Goal: Information Seeking & Learning: Learn about a topic

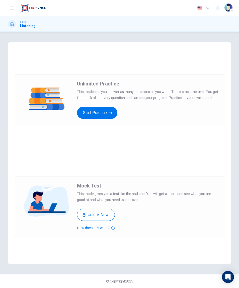
click at [109, 114] on icon "button" at bounding box center [111, 112] width 4 height 5
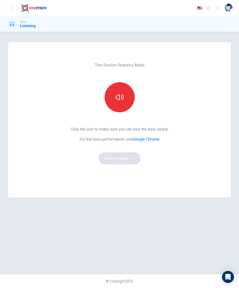
click at [121, 100] on icon "button" at bounding box center [119, 97] width 8 height 8
click at [128, 160] on button "Sounds good!" at bounding box center [119, 158] width 42 height 12
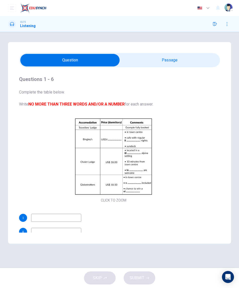
click at [175, 56] on input "checkbox" at bounding box center [70, 60] width 301 height 13
checkbox input "true"
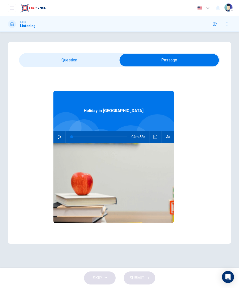
click at [60, 139] on button "button" at bounding box center [59, 137] width 8 height 12
type input "1"
click at [102, 56] on input "checkbox" at bounding box center [169, 60] width 301 height 13
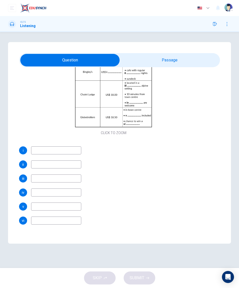
scroll to position [67, 0]
click at [214, 25] on icon "button" at bounding box center [214, 24] width 4 height 4
click at [215, 22] on icon "button" at bounding box center [214, 24] width 4 height 4
click at [216, 22] on button "button" at bounding box center [214, 24] width 8 height 8
click at [228, 25] on icon "button" at bounding box center [227, 24] width 4 height 4
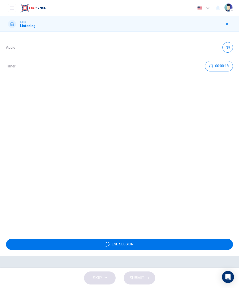
click at [226, 24] on icon "button" at bounding box center [227, 24] width 4 height 4
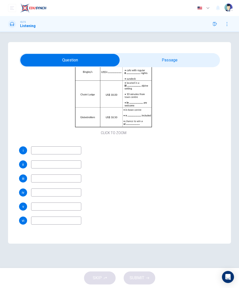
click at [73, 153] on input at bounding box center [56, 150] width 50 height 8
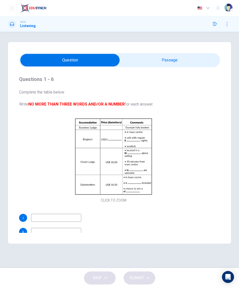
scroll to position [0, 0]
click at [111, 52] on div "Questions 1 - 6 Complete the table below. Write NO MORE THAN THREE WORDS AND/OR…" at bounding box center [119, 142] width 222 height 201
click at [103, 58] on input "checkbox" at bounding box center [70, 60] width 301 height 13
checkbox input "true"
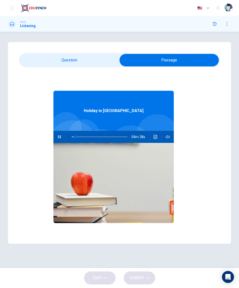
type input "7"
click at [98, 58] on input "checkbox" at bounding box center [169, 60] width 301 height 13
checkbox input "false"
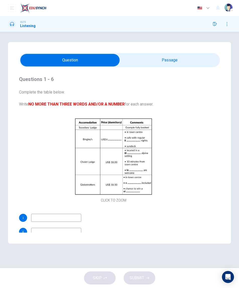
click at [24, 26] on h1 "Listening" at bounding box center [28, 26] width 16 height 4
click at [28, 25] on h1 "Listening" at bounding box center [28, 26] width 16 height 4
click at [12, 22] on icon at bounding box center [12, 24] width 4 height 4
click at [13, 10] on icon "open mobile menu" at bounding box center [12, 8] width 4 height 4
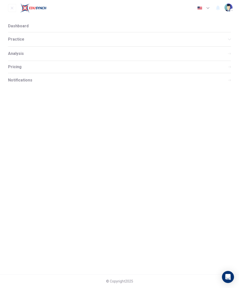
click at [90, 36] on div "Practice" at bounding box center [119, 39] width 222 height 14
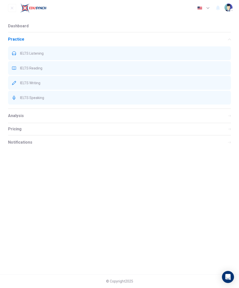
click at [89, 70] on div "IELTS Reading" at bounding box center [119, 68] width 222 height 14
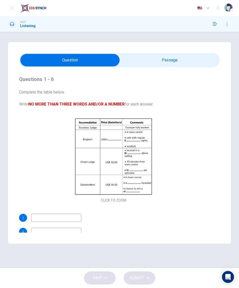
click at [225, 274] on icon "Open Intercom Messenger" at bounding box center [228, 277] width 6 height 6
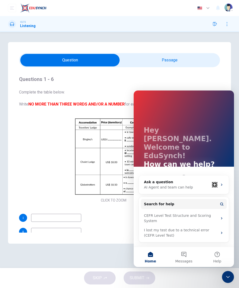
click at [199, 284] on div "SKIP SUBMIT" at bounding box center [119, 278] width 239 height 20
click at [112, 210] on div "Questions 1 - 6 Complete the table below. Write NO MORE THAN THREE WORDS AND/OR…" at bounding box center [113, 183] width 188 height 233
click at [116, 241] on div "Questions 1 - 6 Complete the table below. Write NO MORE THAN THREE WORDS AND/OR…" at bounding box center [119, 142] width 222 height 201
click at [220, 276] on div "SKIP SUBMIT" at bounding box center [119, 278] width 239 height 20
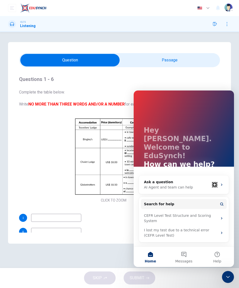
click at [224, 283] on div at bounding box center [227, 277] width 12 height 12
click at [226, 276] on icon "Close Intercom Messenger" at bounding box center [228, 277] width 6 height 6
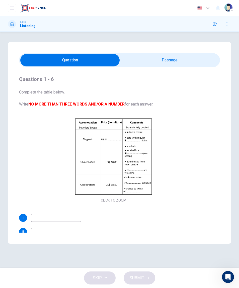
click at [225, 276] on icon "Open Intercom Messenger" at bounding box center [227, 277] width 8 height 8
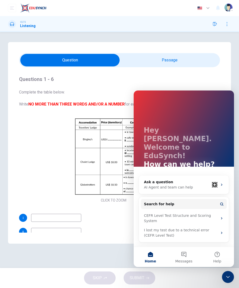
type input "15"
click at [206, 55] on input "checkbox" at bounding box center [70, 60] width 301 height 13
checkbox input "true"
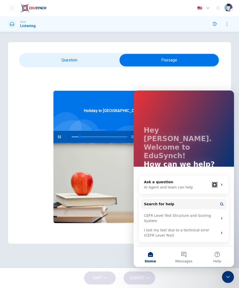
click at [214, 23] on icon "button" at bounding box center [214, 24] width 4 height 4
click at [214, 22] on button "button" at bounding box center [214, 24] width 8 height 8
click at [214, 21] on button "button" at bounding box center [214, 24] width 8 height 8
click at [225, 275] on icon "Close Intercom Messenger" at bounding box center [228, 277] width 6 height 6
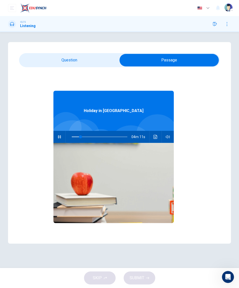
click at [216, 27] on button "button" at bounding box center [214, 24] width 8 height 8
click at [228, 25] on icon "button" at bounding box center [227, 24] width 4 height 4
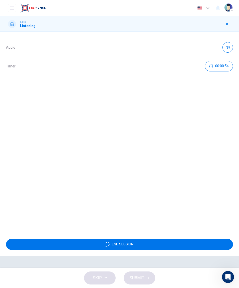
click at [143, 249] on button "END SESSION" at bounding box center [119, 244] width 227 height 11
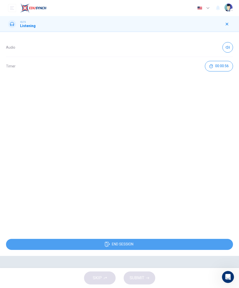
click at [146, 243] on button "END SESSION" at bounding box center [119, 244] width 227 height 11
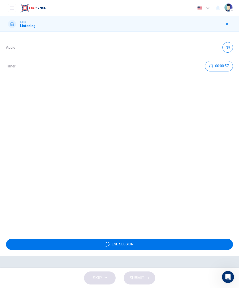
click at [132, 244] on span "END SESSION" at bounding box center [123, 244] width 22 height 4
click at [225, 45] on button "button" at bounding box center [227, 47] width 11 height 11
click at [227, 47] on icon "button" at bounding box center [227, 47] width 4 height 3
click at [225, 25] on icon "button" at bounding box center [227, 24] width 4 height 4
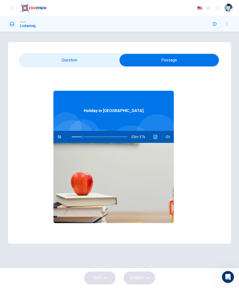
click at [58, 135] on icon "button" at bounding box center [59, 137] width 4 height 4
type input "21"
click at [215, 23] on icon "button" at bounding box center [214, 24] width 4 height 4
click at [227, 24] on icon "button" at bounding box center [227, 24] width 4 height 4
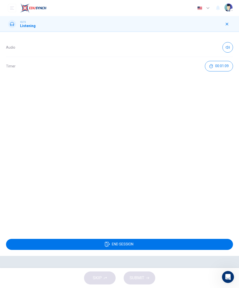
click at [108, 243] on icon "button" at bounding box center [107, 244] width 5 height 5
click at [34, 7] on img at bounding box center [33, 8] width 26 height 10
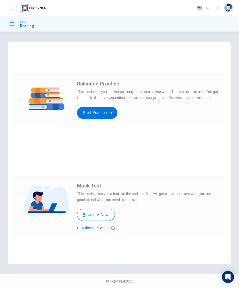
click at [102, 116] on button "Start Practice" at bounding box center [97, 113] width 40 height 12
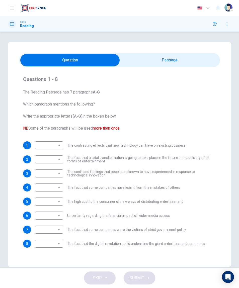
click at [170, 62] on input "checkbox" at bounding box center [70, 60] width 301 height 13
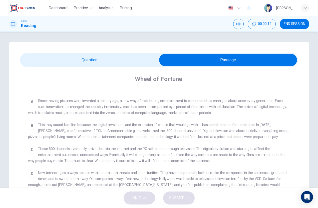
scroll to position [87, 0]
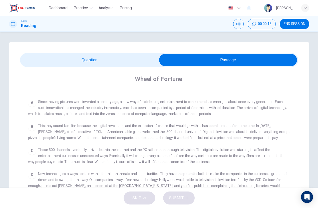
click at [238, 197] on icon "Open Intercom Messenger" at bounding box center [307, 197] width 6 height 6
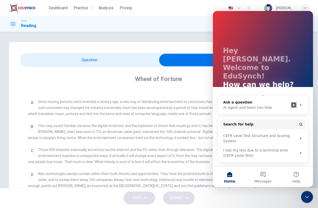
scroll to position [0, 0]
click at [201, 160] on div "C Those 500 channels eventually arrived but via the Internet and the PC rather …" at bounding box center [159, 156] width 263 height 18
click at [238, 197] on div "Close Intercom Messenger" at bounding box center [307, 197] width 12 height 12
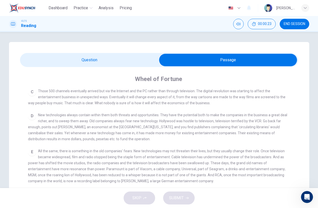
scroll to position [153, 0]
checkbox input "false"
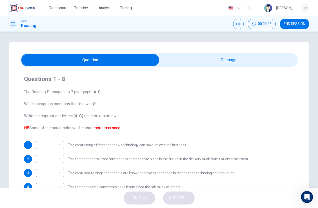
scroll to position [0, 0]
click at [238, 29] on button "END SESSION" at bounding box center [295, 24] width 30 height 11
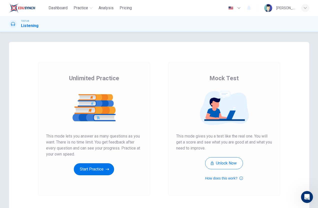
click at [106, 173] on button "Start Practice" at bounding box center [94, 169] width 40 height 12
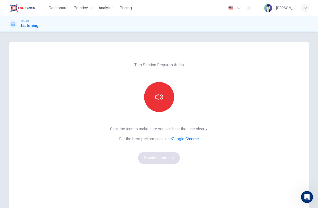
click at [157, 100] on icon "button" at bounding box center [159, 97] width 8 height 8
click at [167, 161] on button "Sounds good!" at bounding box center [159, 158] width 42 height 12
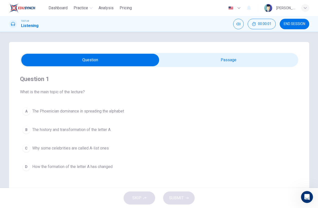
click at [230, 60] on input "checkbox" at bounding box center [90, 60] width 417 height 13
checkbox input "true"
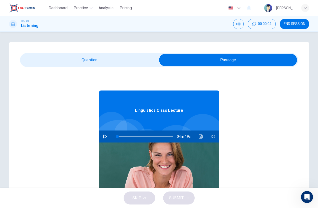
click at [107, 138] on button "button" at bounding box center [105, 137] width 8 height 12
type input "2"
click at [143, 58] on input "checkbox" at bounding box center [228, 60] width 417 height 13
checkbox input "false"
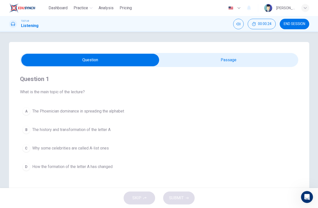
click at [149, 112] on button "A The Phoenician dominance in spreading the alphabet" at bounding box center [159, 111] width 278 height 13
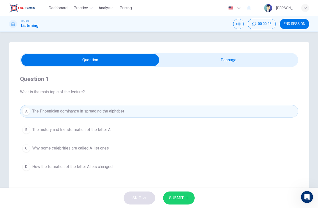
click at [181, 199] on span "SUBMIT" at bounding box center [176, 198] width 15 height 7
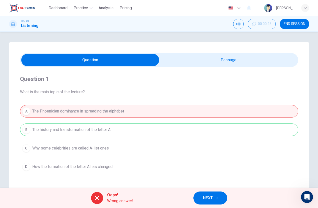
click at [295, 26] on span "END SESSION" at bounding box center [295, 24] width 22 height 4
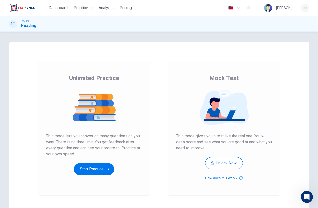
click at [104, 169] on button "Start Practice" at bounding box center [94, 169] width 40 height 12
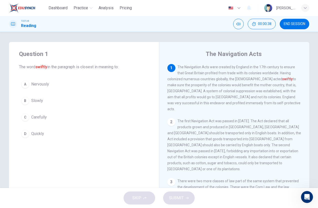
click at [131, 88] on button "A Nervously" at bounding box center [84, 84] width 130 height 13
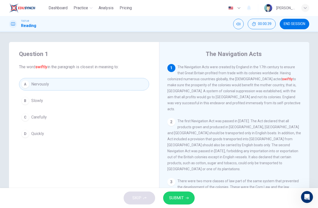
click at [177, 195] on span "SUBMIT" at bounding box center [176, 198] width 15 height 7
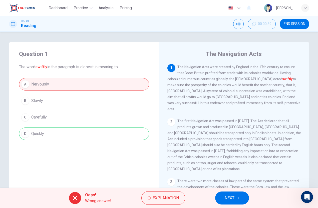
click at [228, 198] on span "NEXT" at bounding box center [230, 198] width 10 height 7
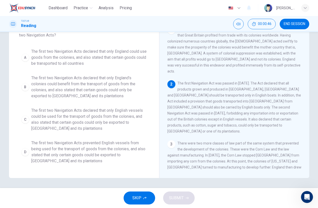
scroll to position [38, 0]
click at [140, 147] on span "The first two Navigation Acts prevented English vessels from being used for the…" at bounding box center [89, 152] width 116 height 24
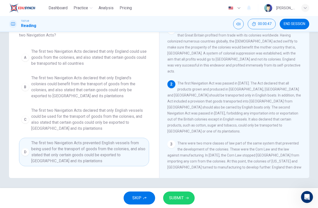
click at [180, 199] on span "SUBMIT" at bounding box center [176, 198] width 15 height 7
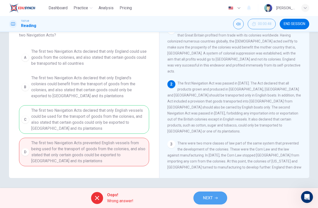
click at [202, 202] on button "NEXT" at bounding box center [210, 198] width 34 height 13
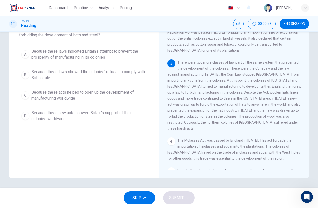
click at [147, 57] on span "Because these laws indicated Britain's attempt to prevent the prosperity of man…" at bounding box center [89, 55] width 116 height 12
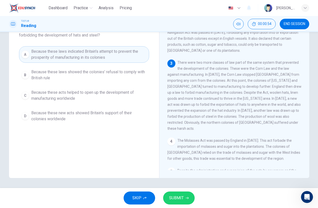
click at [186, 197] on icon "button" at bounding box center [187, 198] width 3 height 3
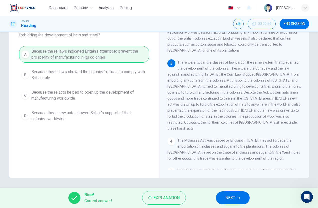
click at [224, 204] on button "NEXT" at bounding box center [233, 198] width 34 height 13
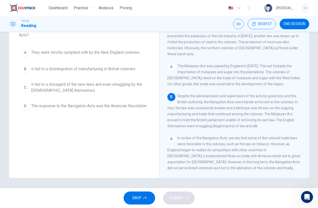
scroll to position [8, 0]
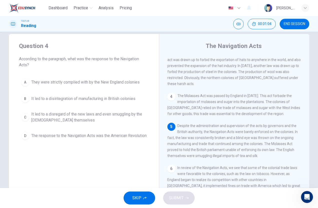
click at [141, 114] on span "It led to a disregard of the new laws and even smuggling by the British themsel…" at bounding box center [89, 117] width 116 height 12
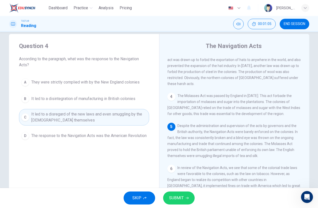
click at [182, 198] on span "SUBMIT" at bounding box center [176, 198] width 15 height 7
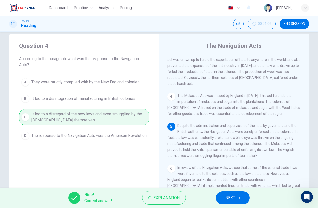
click at [226, 201] on span "NEXT" at bounding box center [231, 198] width 10 height 7
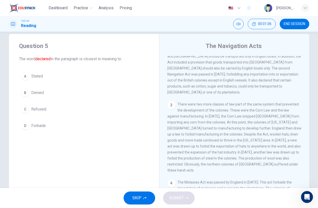
scroll to position [50, 0]
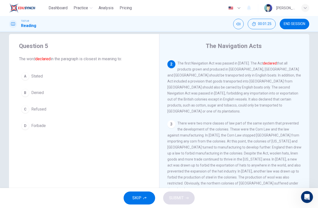
click at [134, 98] on button "B Denied" at bounding box center [84, 93] width 130 height 13
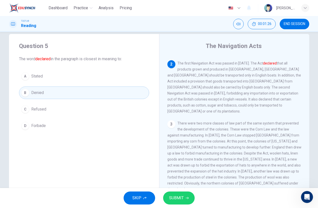
click at [185, 194] on button "SUBMIT" at bounding box center [179, 198] width 32 height 13
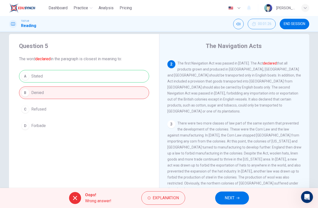
click at [226, 195] on span "NEXT" at bounding box center [230, 198] width 10 height 7
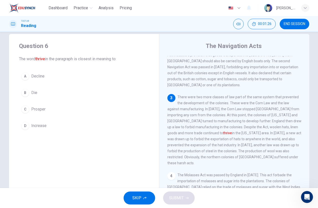
scroll to position [81, 0]
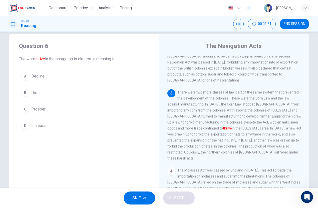
click at [123, 129] on button "D Increase" at bounding box center [84, 126] width 130 height 13
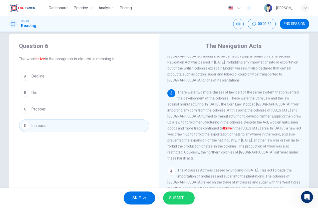
click at [188, 204] on button "SUBMIT" at bounding box center [179, 198] width 32 height 13
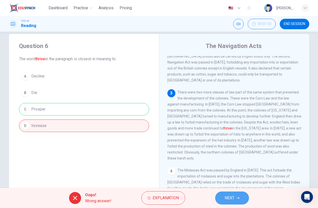
click at [217, 202] on button "NEXT" at bounding box center [232, 198] width 34 height 13
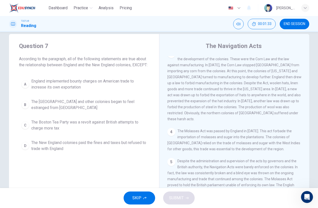
scroll to position [174, 0]
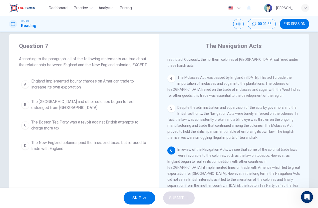
click at [146, 152] on span "The New England colonies paid the fines and taxes but refused to trade with Eng…" at bounding box center [89, 146] width 116 height 12
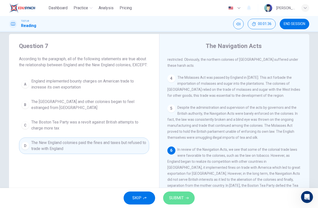
click at [191, 196] on button "SUBMIT" at bounding box center [179, 198] width 32 height 13
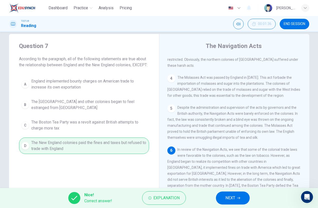
click at [227, 202] on button "NEXT" at bounding box center [233, 198] width 34 height 13
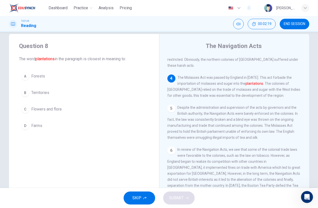
click at [155, 115] on div "Question 8 The word plantations in the paragraph is closest in meaning to: A Fo…" at bounding box center [84, 87] width 150 height 106
click at [149, 102] on div "Question 8 The word plantations in the paragraph is closest in meaning to: A Fo…" at bounding box center [84, 87] width 150 height 106
click at [142, 97] on button "B Territories" at bounding box center [84, 93] width 130 height 13
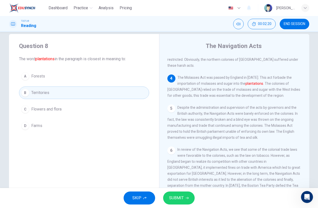
click at [145, 94] on button "B Territories" at bounding box center [84, 93] width 130 height 13
click at [186, 195] on button "SUBMIT" at bounding box center [179, 198] width 32 height 13
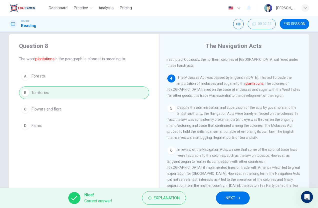
click at [232, 204] on button "NEXT" at bounding box center [233, 198] width 34 height 13
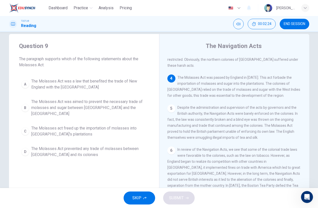
click at [153, 106] on div "Question 9 The paragraph supports which of the following statements about the M…" at bounding box center [84, 101] width 150 height 134
click at [134, 106] on span "The Molasses Act was aimed to prevent the necessary trade of molasses and sugar…" at bounding box center [89, 108] width 116 height 18
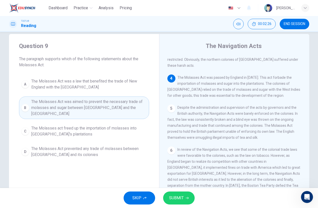
click at [176, 198] on span "SUBMIT" at bounding box center [176, 198] width 15 height 7
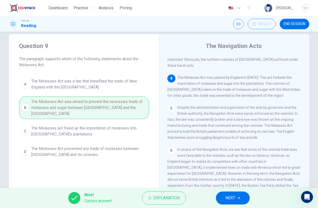
click at [228, 197] on span "NEXT" at bounding box center [231, 198] width 10 height 7
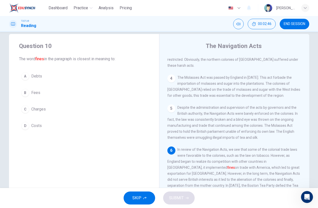
click at [152, 116] on div "Question 10 The word fines in the paragraph is closest in meaning to: A Debts B…" at bounding box center [84, 87] width 150 height 106
click at [143, 110] on button "C Charges" at bounding box center [84, 109] width 130 height 13
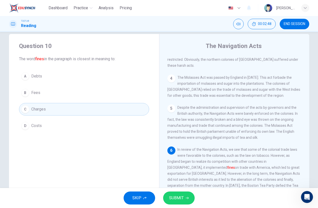
click at [186, 198] on icon "button" at bounding box center [187, 198] width 3 height 3
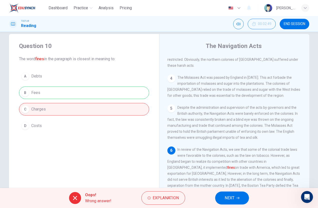
click at [227, 197] on span "NEXT" at bounding box center [230, 198] width 10 height 7
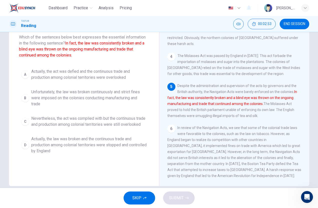
scroll to position [30, 0]
click at [137, 153] on span "Actually, the law was broken and the continuous trade and production among colo…" at bounding box center [89, 145] width 116 height 18
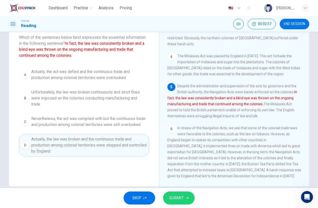
click at [186, 198] on icon "button" at bounding box center [187, 198] width 3 height 3
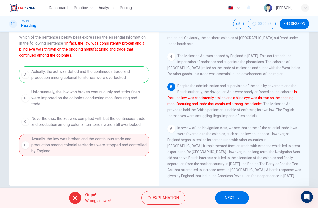
click at [226, 202] on button "NEXT" at bounding box center [232, 198] width 34 height 13
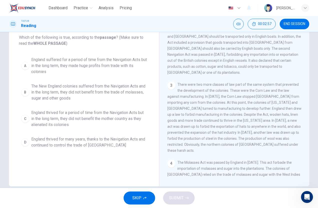
scroll to position [0, 0]
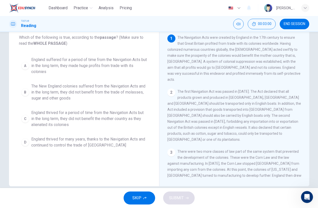
click at [144, 140] on span "England thrived for many years, thanks to the Navigation Acts and continued to …" at bounding box center [89, 142] width 116 height 12
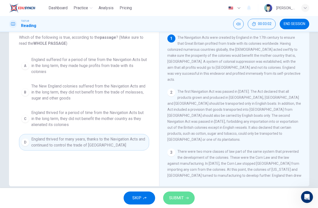
click at [178, 204] on button "SUBMIT" at bounding box center [179, 198] width 32 height 13
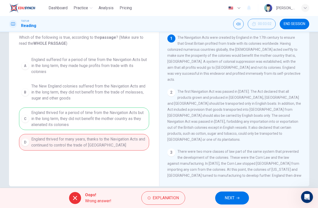
click at [226, 196] on span "NEXT" at bounding box center [230, 198] width 10 height 7
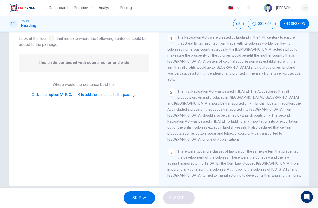
scroll to position [179, 0]
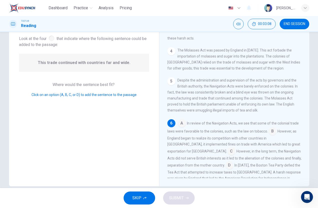
click at [228, 148] on input at bounding box center [232, 152] width 8 height 8
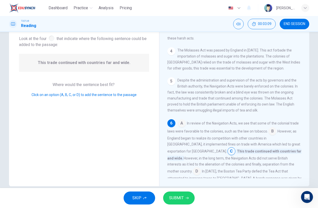
click at [176, 195] on span "SUBMIT" at bounding box center [176, 198] width 15 height 7
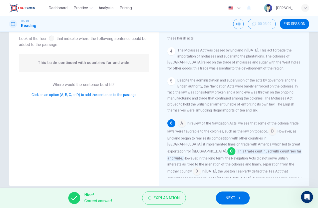
click at [227, 202] on button "NEXT" at bounding box center [233, 198] width 34 height 13
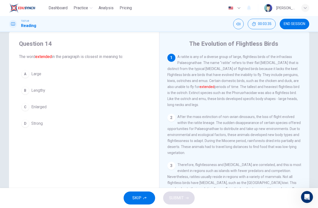
scroll to position [11, 0]
click at [95, 118] on button "D Strong" at bounding box center [84, 123] width 130 height 13
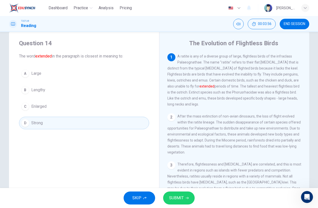
click at [171, 202] on button "SUBMIT" at bounding box center [179, 198] width 32 height 13
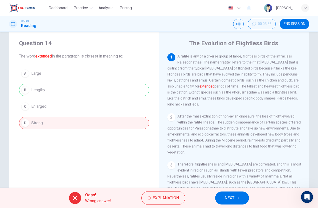
click at [227, 197] on span "NEXT" at bounding box center [230, 198] width 10 height 7
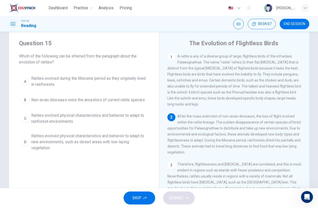
click at [107, 147] on span "Ratites evolved physical characteristics and behavior to adapt to new environme…" at bounding box center [89, 142] width 116 height 18
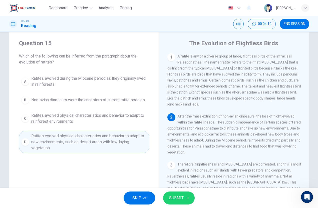
click at [171, 204] on button "SUBMIT" at bounding box center [179, 198] width 32 height 13
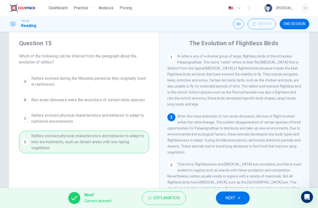
click at [219, 202] on button "NEXT" at bounding box center [233, 198] width 34 height 13
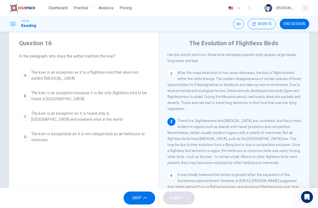
scroll to position [62, 0]
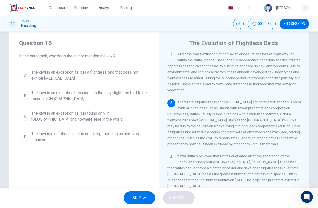
click at [109, 104] on button "B The kiwi is an exception because it is the only flightless bird to be found i…" at bounding box center [84, 96] width 130 height 17
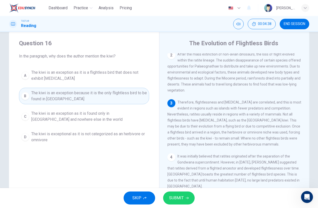
click at [180, 198] on span "SUBMIT" at bounding box center [176, 198] width 15 height 7
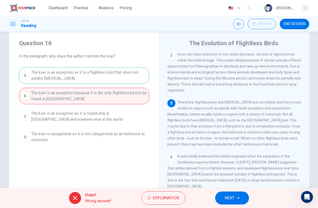
click at [228, 198] on span "NEXT" at bounding box center [230, 198] width 10 height 7
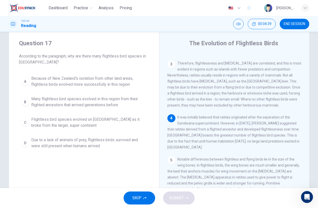
scroll to position [106, 0]
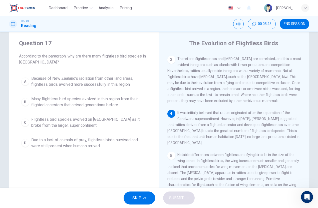
click at [66, 102] on span "Many flightless bird species evolved in this region from their flighted ancesto…" at bounding box center [89, 102] width 116 height 12
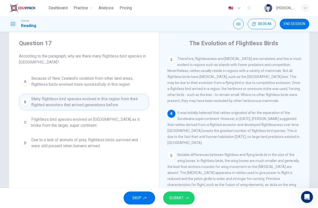
click at [72, 81] on span "Because of New Zealand's isolation from other land areas, flightless birds evol…" at bounding box center [89, 82] width 116 height 12
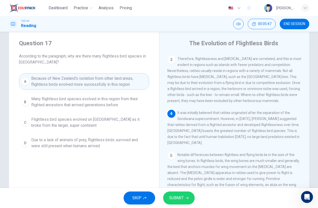
click at [186, 201] on button "SUBMIT" at bounding box center [179, 198] width 32 height 13
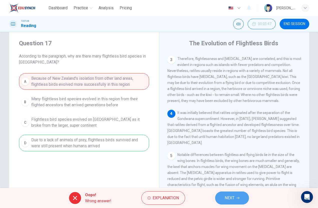
click at [223, 197] on button "NEXT" at bounding box center [232, 198] width 34 height 13
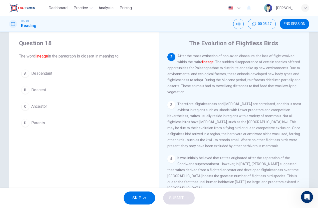
scroll to position [56, 0]
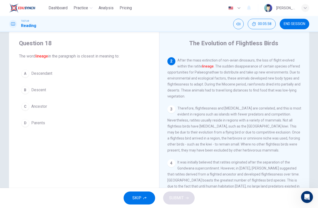
click at [109, 76] on button "A Descendant" at bounding box center [84, 73] width 130 height 13
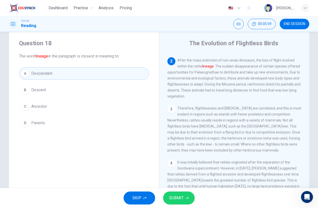
click at [184, 197] on button "SUBMIT" at bounding box center [179, 198] width 32 height 13
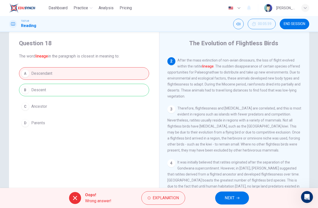
click at [219, 198] on button "NEXT" at bounding box center [232, 198] width 34 height 13
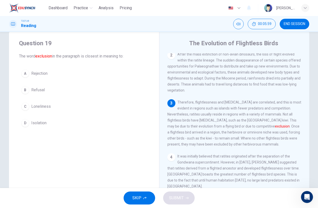
scroll to position [62, 0]
click at [70, 125] on button "D Isolation" at bounding box center [84, 123] width 130 height 13
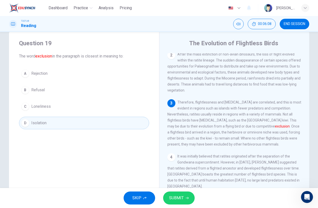
click at [175, 203] on button "SUBMIT" at bounding box center [179, 198] width 32 height 13
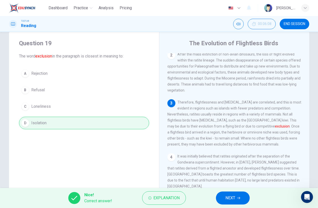
click at [232, 198] on span "NEXT" at bounding box center [231, 198] width 10 height 7
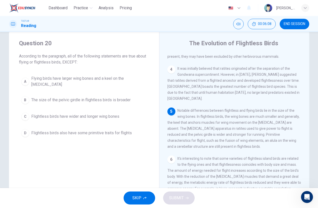
scroll to position [155, 0]
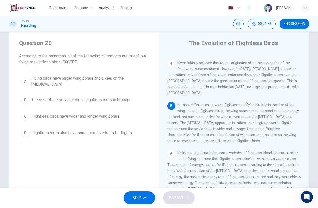
click at [142, 78] on span "Flying birds have larger wing bones and a keel on the breastbone" at bounding box center [89, 82] width 116 height 12
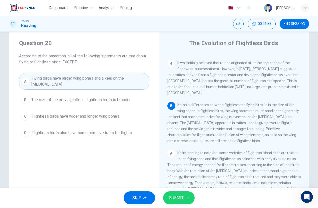
click at [181, 202] on button "SUBMIT" at bounding box center [179, 198] width 32 height 13
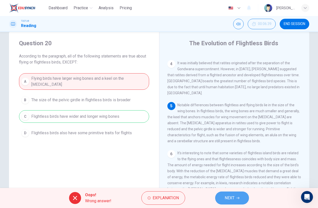
click at [234, 204] on button "NEXT" at bounding box center [232, 198] width 34 height 13
click at [234, 204] on div "Oops! Wrong answer! Explanation NEXT" at bounding box center [159, 198] width 318 height 20
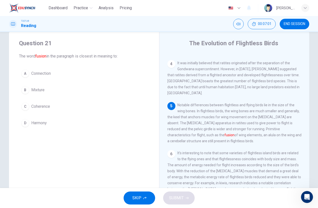
click at [114, 72] on button "A Connection" at bounding box center [84, 73] width 130 height 13
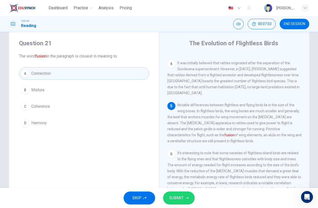
click at [186, 198] on icon "button" at bounding box center [187, 198] width 3 height 3
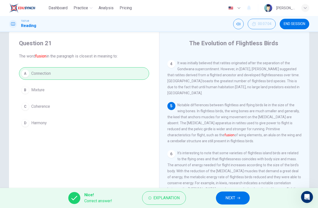
click at [235, 198] on span "NEXT" at bounding box center [231, 198] width 10 height 7
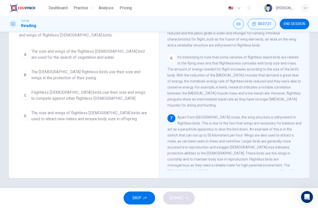
scroll to position [224, 0]
click at [144, 115] on span "The size and wings of flightless male birds are used to attract new mates and e…" at bounding box center [89, 116] width 116 height 12
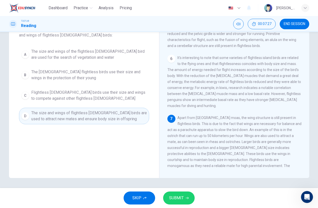
click at [183, 204] on button "SUBMIT" at bounding box center [179, 198] width 32 height 13
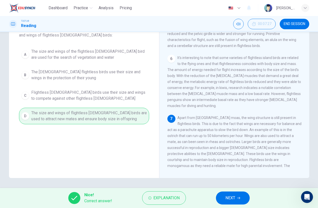
click at [237, 200] on button "NEXT" at bounding box center [233, 198] width 34 height 13
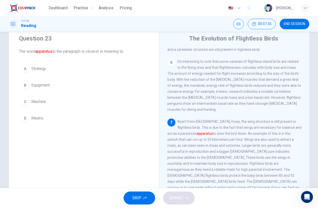
scroll to position [15, 0]
click at [132, 85] on button "B Equipment" at bounding box center [84, 86] width 130 height 13
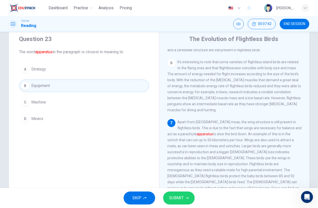
click at [177, 195] on span "SUBMIT" at bounding box center [176, 198] width 15 height 7
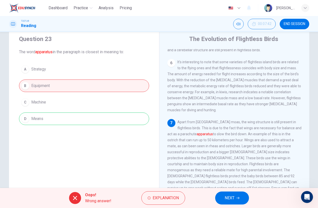
click at [229, 201] on span "NEXT" at bounding box center [230, 198] width 10 height 7
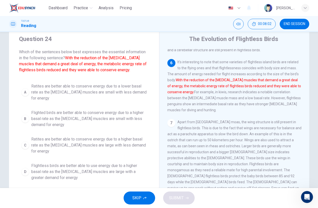
click at [142, 115] on span "Flighted birds are better able to conserve energy due to a higher basal rate as…" at bounding box center [89, 119] width 116 height 18
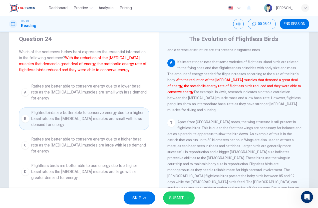
click at [168, 196] on button "SUBMIT" at bounding box center [179, 198] width 32 height 13
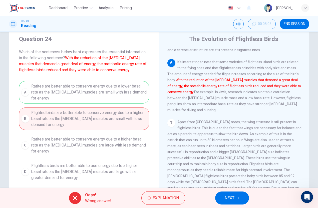
click at [229, 200] on span "NEXT" at bounding box center [230, 198] width 10 height 7
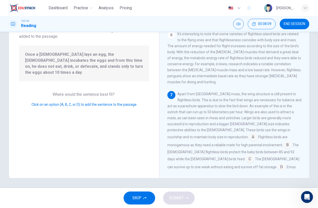
scroll to position [38, 0]
click at [246, 156] on input at bounding box center [250, 160] width 8 height 8
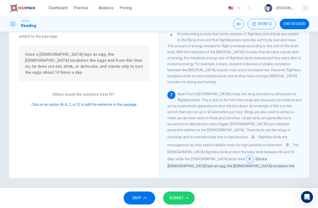
click at [176, 199] on span "SUBMIT" at bounding box center [176, 198] width 15 height 7
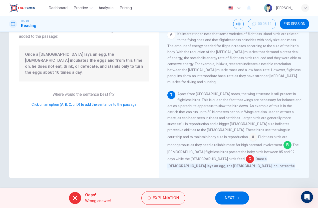
click at [220, 202] on button "NEXT" at bounding box center [232, 198] width 34 height 13
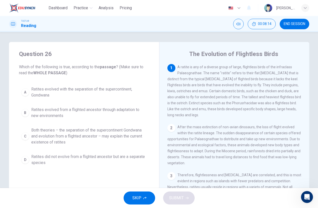
scroll to position [0, 0]
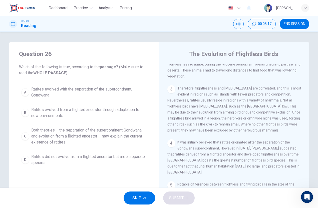
click at [134, 135] on span "Both theories – the separation of the supercontinent Gondwana and evolution fro…" at bounding box center [89, 136] width 116 height 18
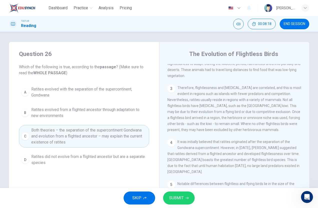
click at [134, 135] on span "Both theories – the separation of the supercontinent Gondwana and evolution fro…" at bounding box center [89, 136] width 116 height 18
click at [174, 194] on button "SUBMIT" at bounding box center [179, 198] width 32 height 13
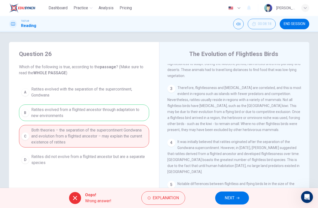
click at [243, 115] on span "Therefore, flightlessness and gigantism are correlated, and this is most eviden…" at bounding box center [234, 109] width 134 height 46
click at [228, 197] on span "NEXT" at bounding box center [230, 198] width 10 height 7
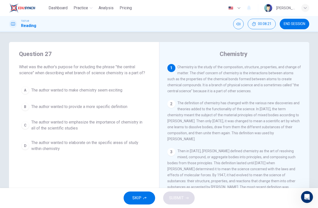
click at [294, 26] on button "END SESSION" at bounding box center [295, 24] width 30 height 11
